Goal: Navigation & Orientation: Go to known website

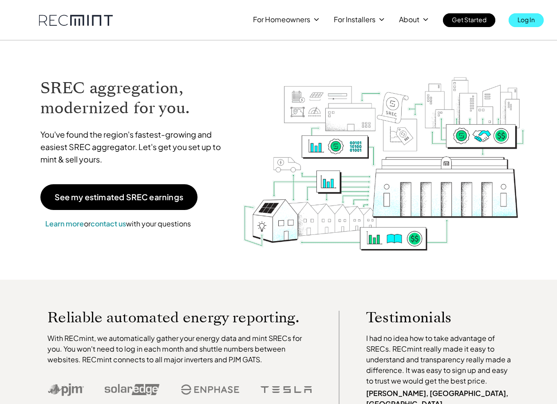
click at [527, 23] on p "Log In" at bounding box center [526, 19] width 17 height 12
